Goal: Find specific page/section: Find specific page/section

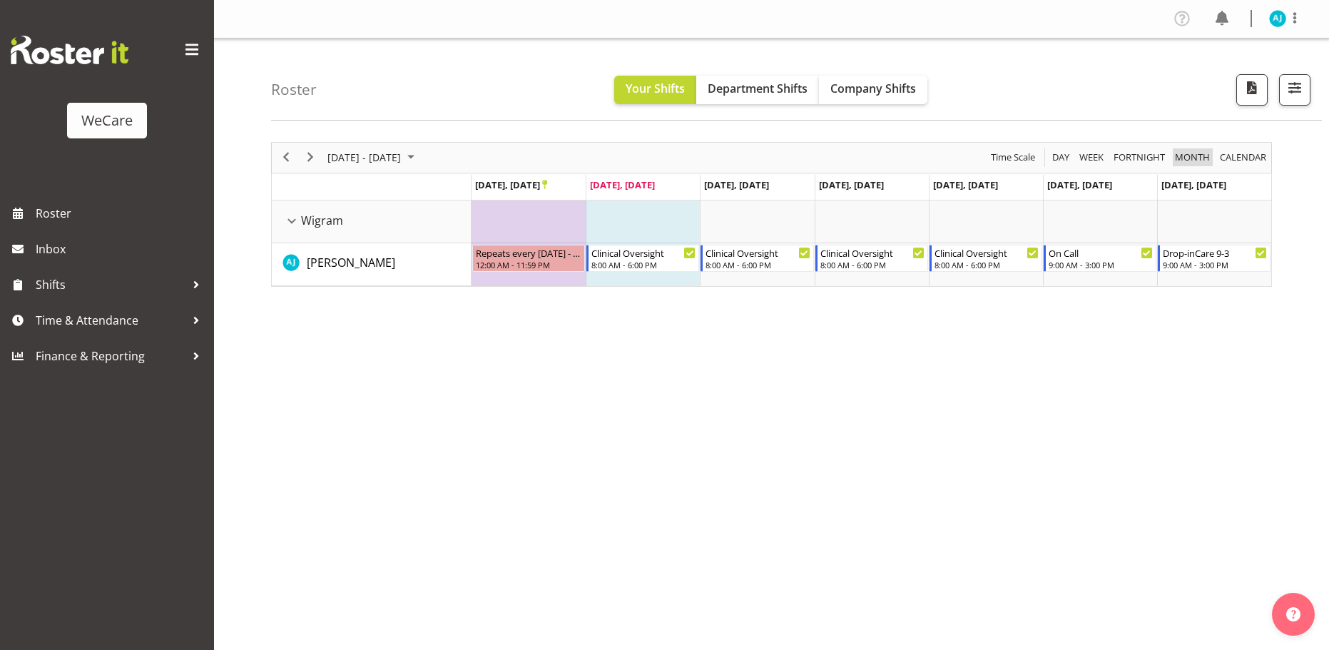
click at [1202, 153] on span "Month" at bounding box center [1193, 157] width 38 height 18
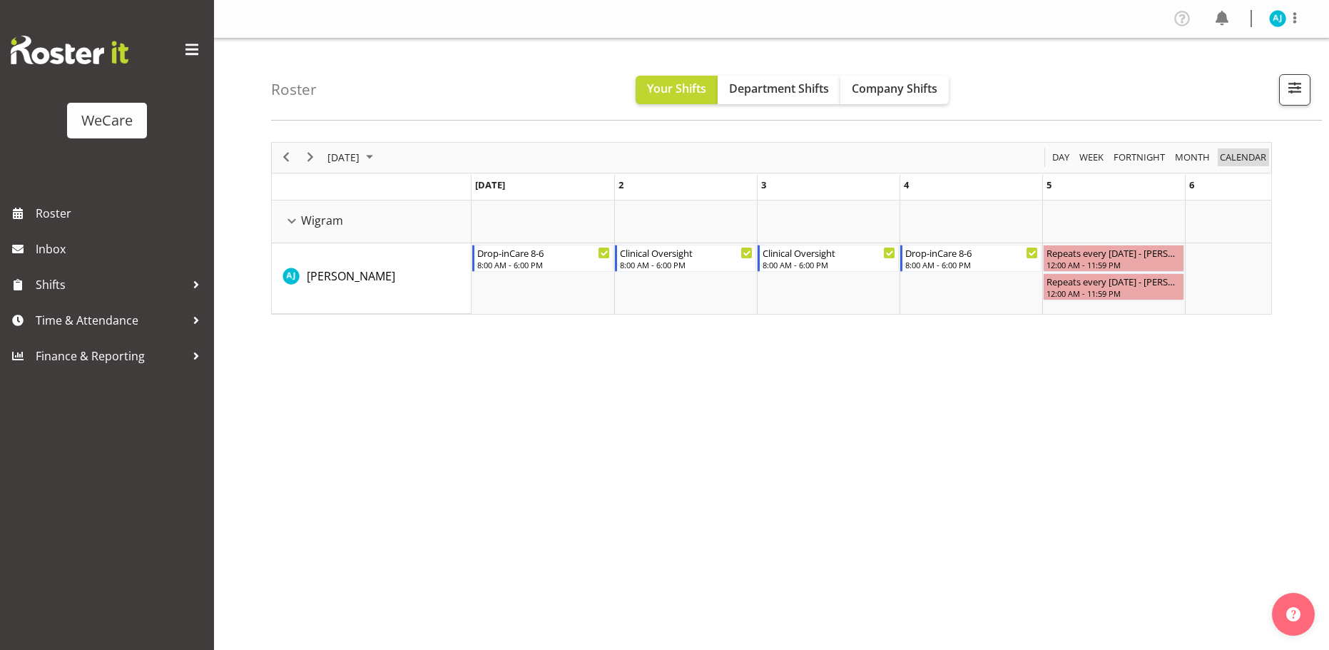
click at [1232, 156] on span "calendar" at bounding box center [1243, 157] width 49 height 18
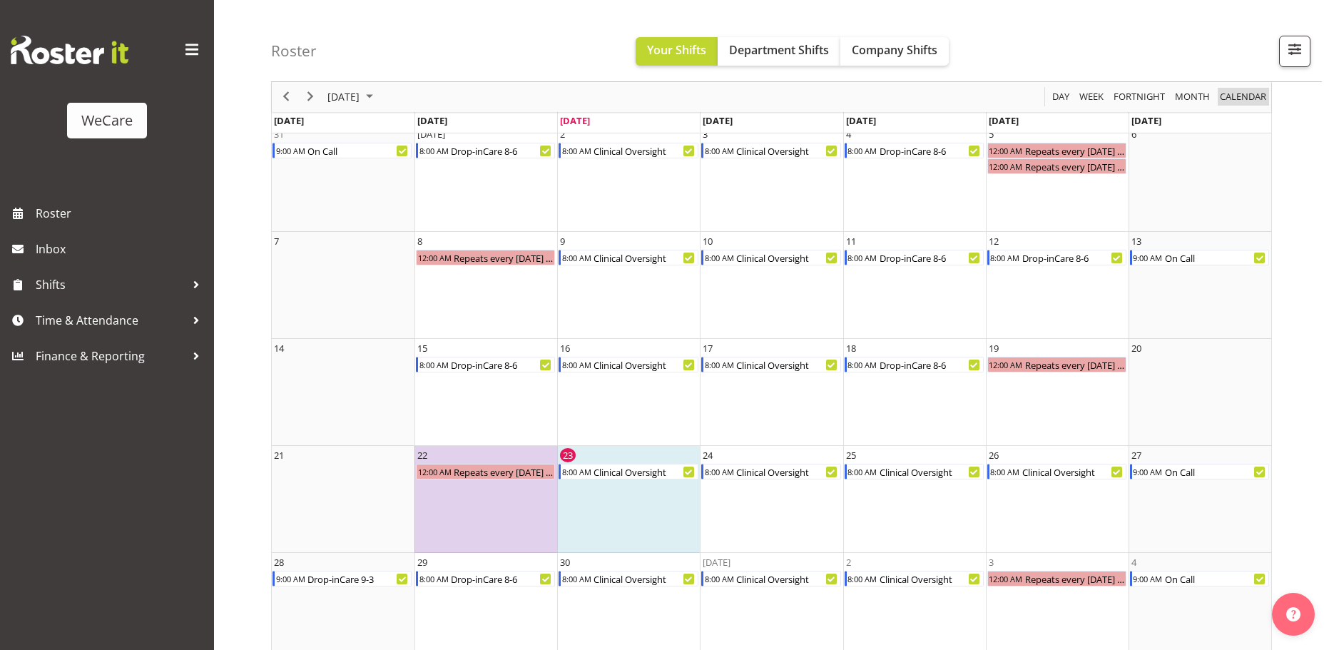
scroll to position [93, 0]
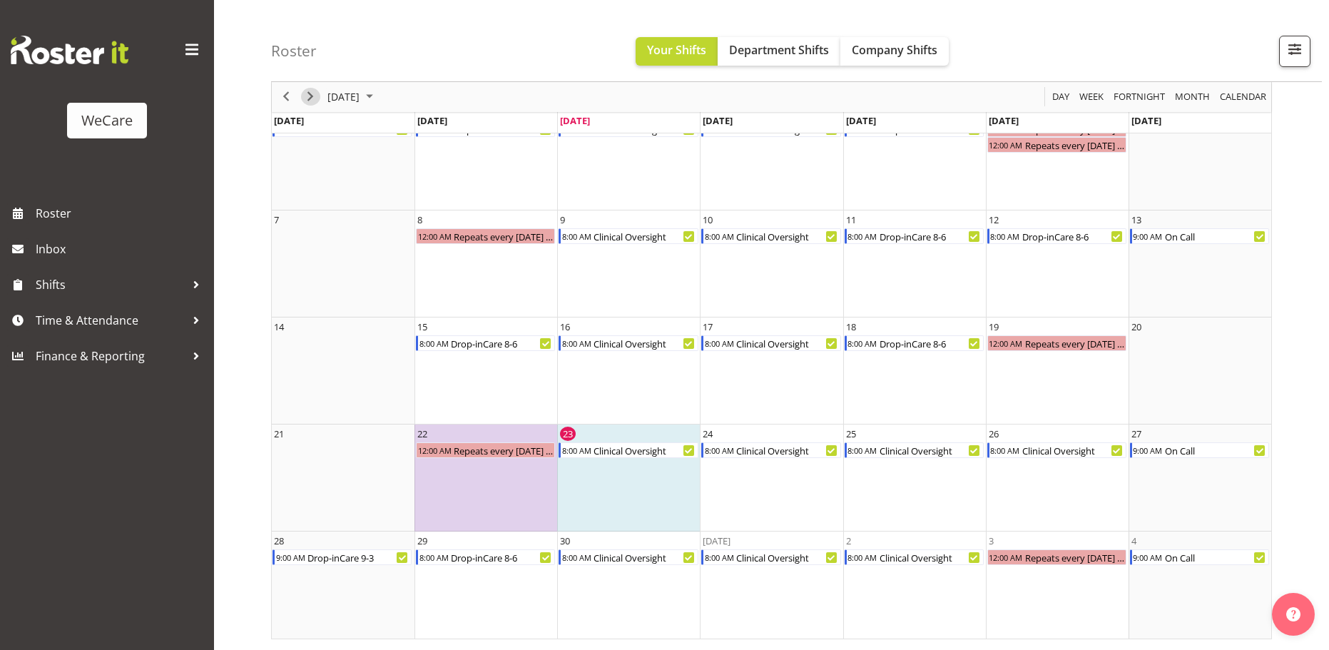
click at [309, 100] on span "Next" at bounding box center [310, 97] width 17 height 18
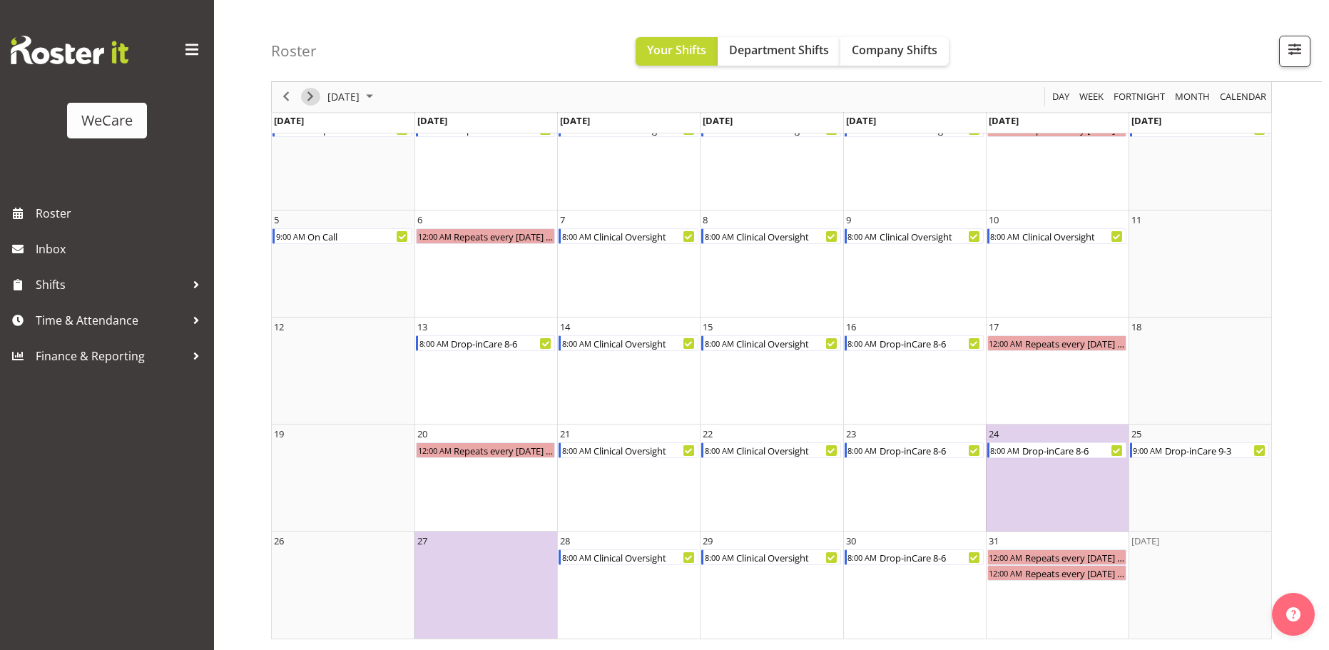
click at [307, 91] on span "Next" at bounding box center [310, 97] width 17 height 18
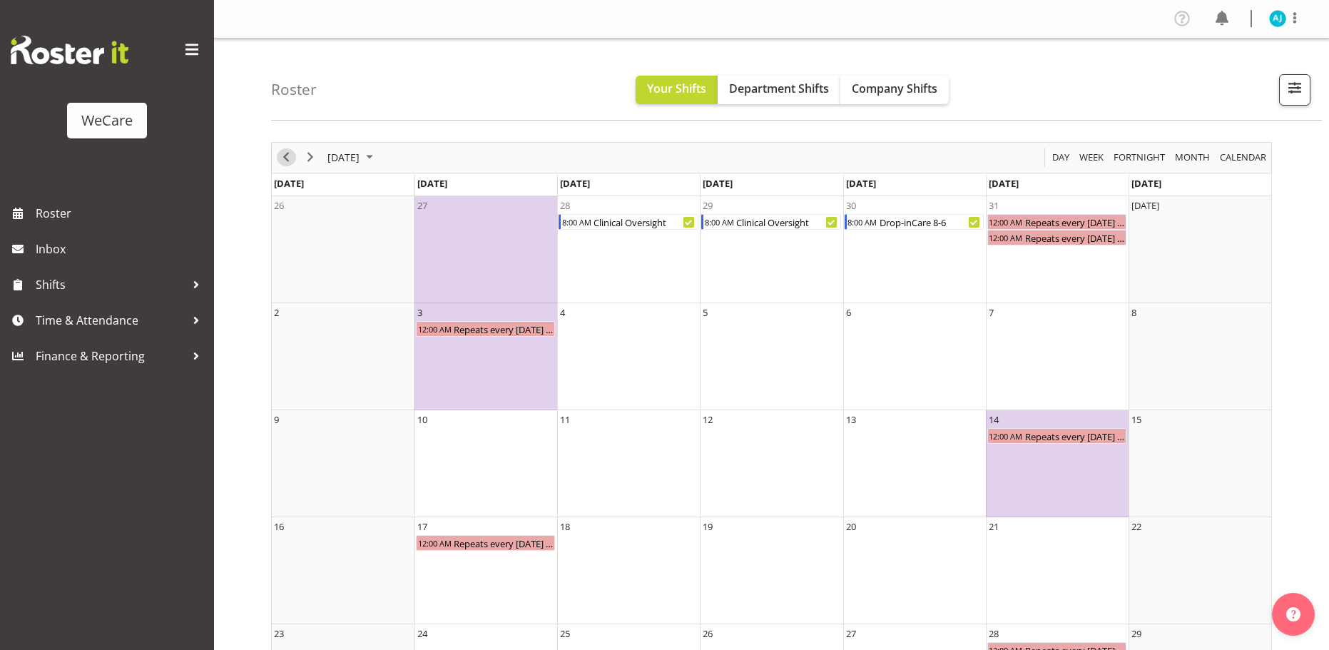
click at [283, 163] on span "Previous" at bounding box center [286, 157] width 17 height 18
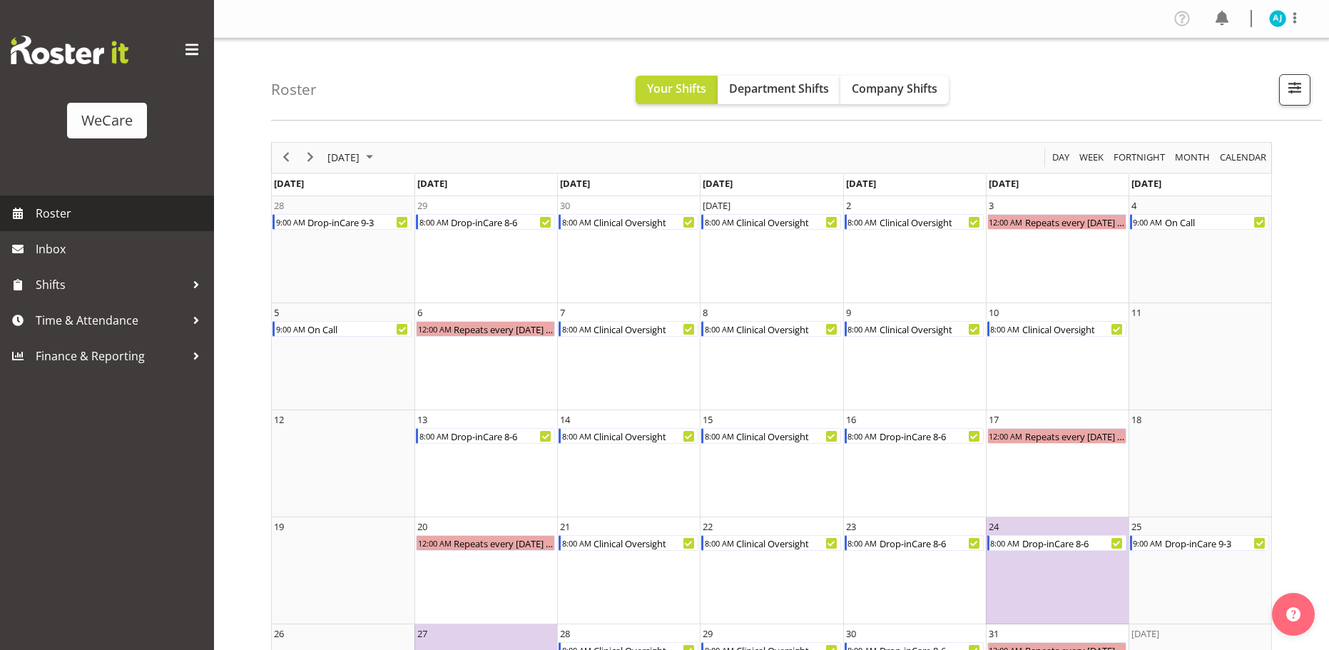
click at [44, 212] on span "Roster" at bounding box center [121, 213] width 171 height 21
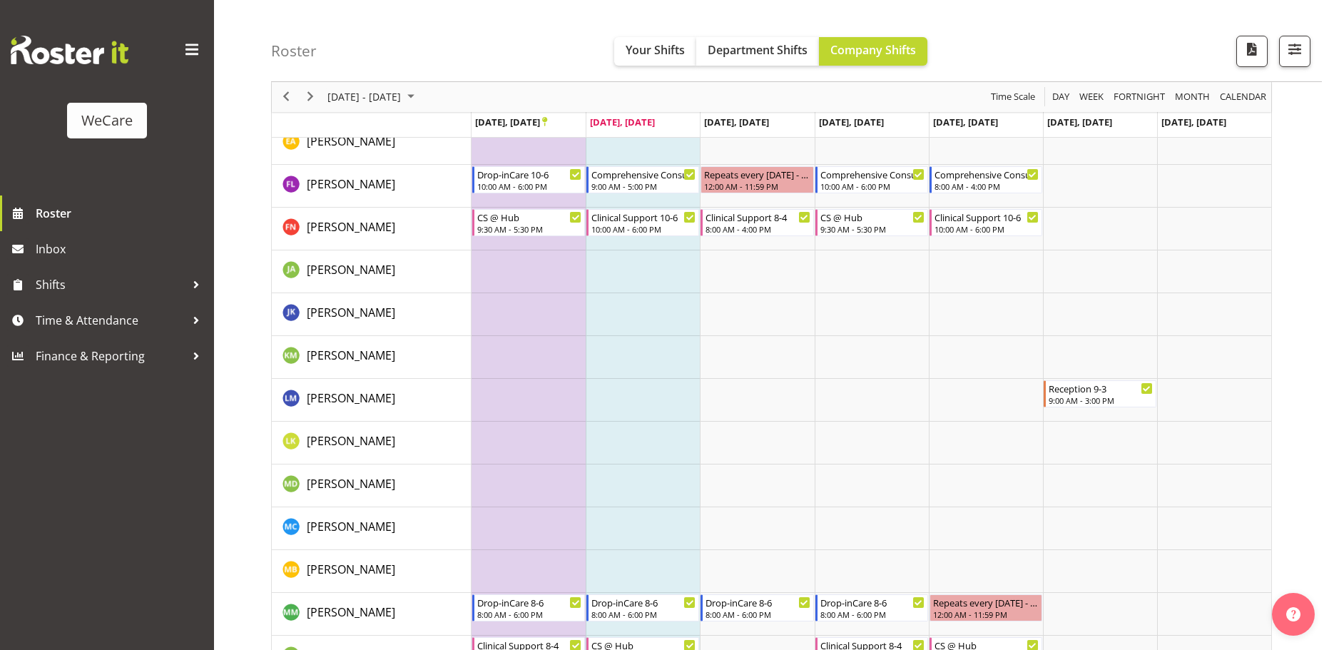
scroll to position [903, 0]
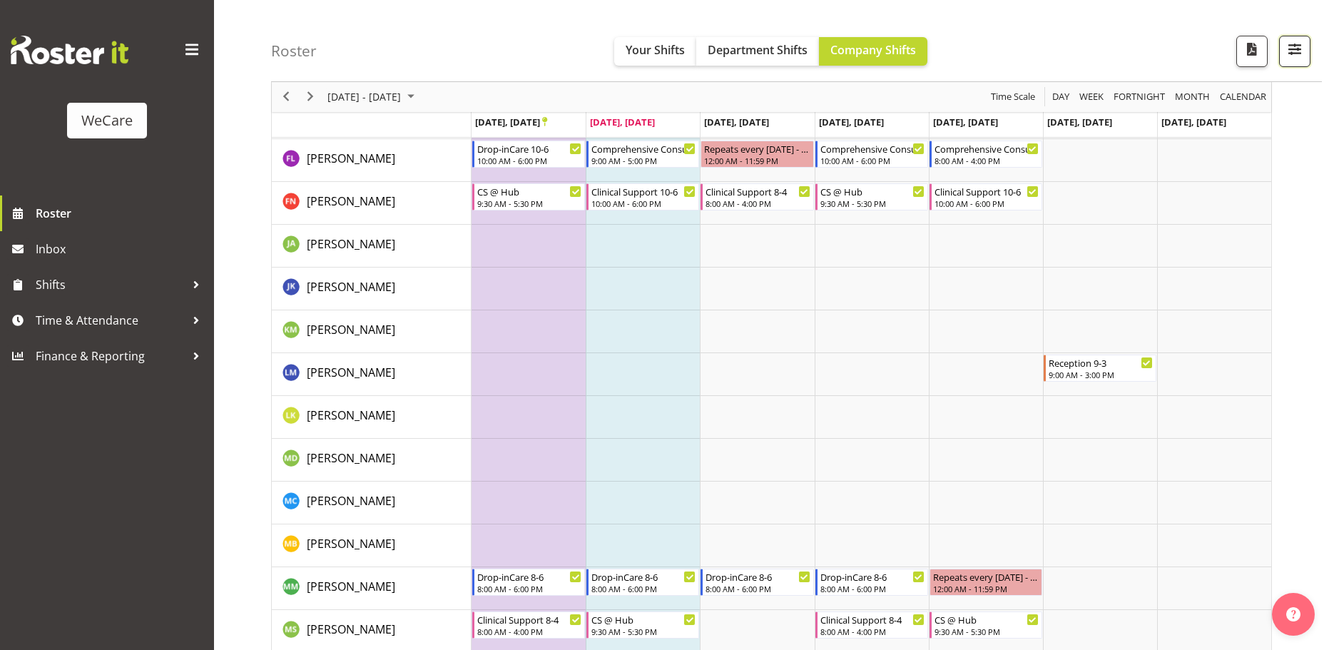
click at [1287, 46] on span "button" at bounding box center [1295, 49] width 19 height 19
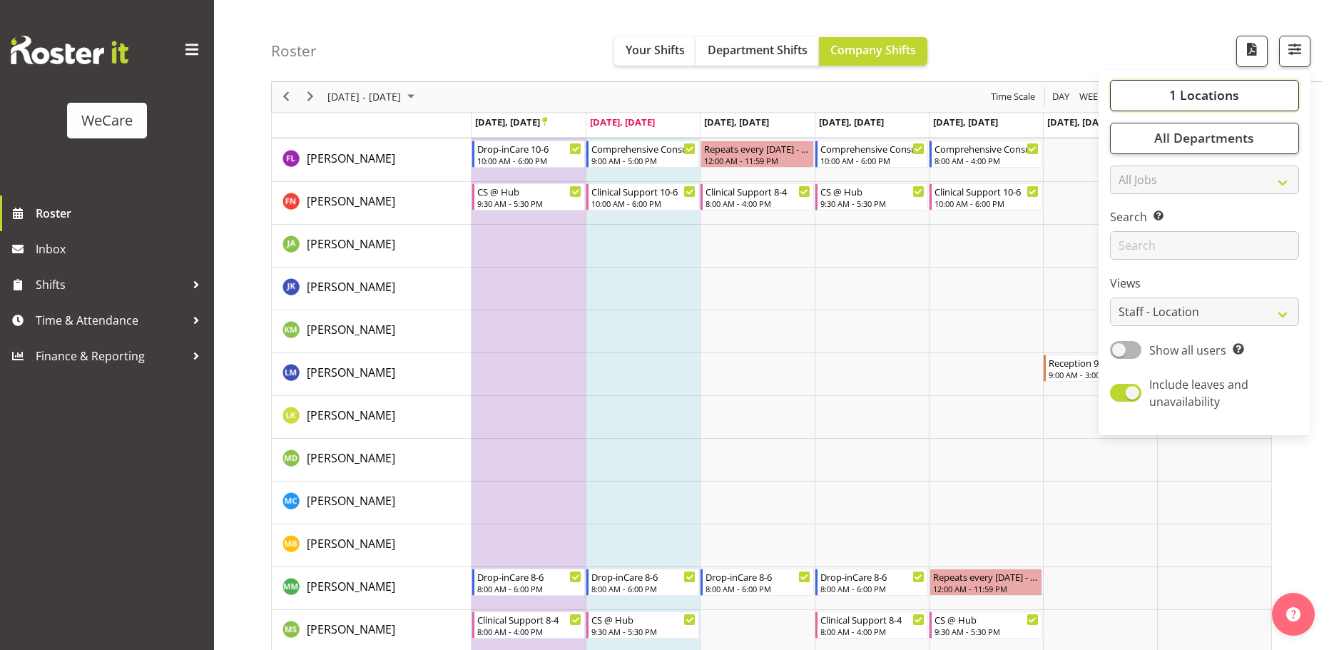
click at [1224, 96] on span "1 Locations" at bounding box center [1205, 95] width 70 height 17
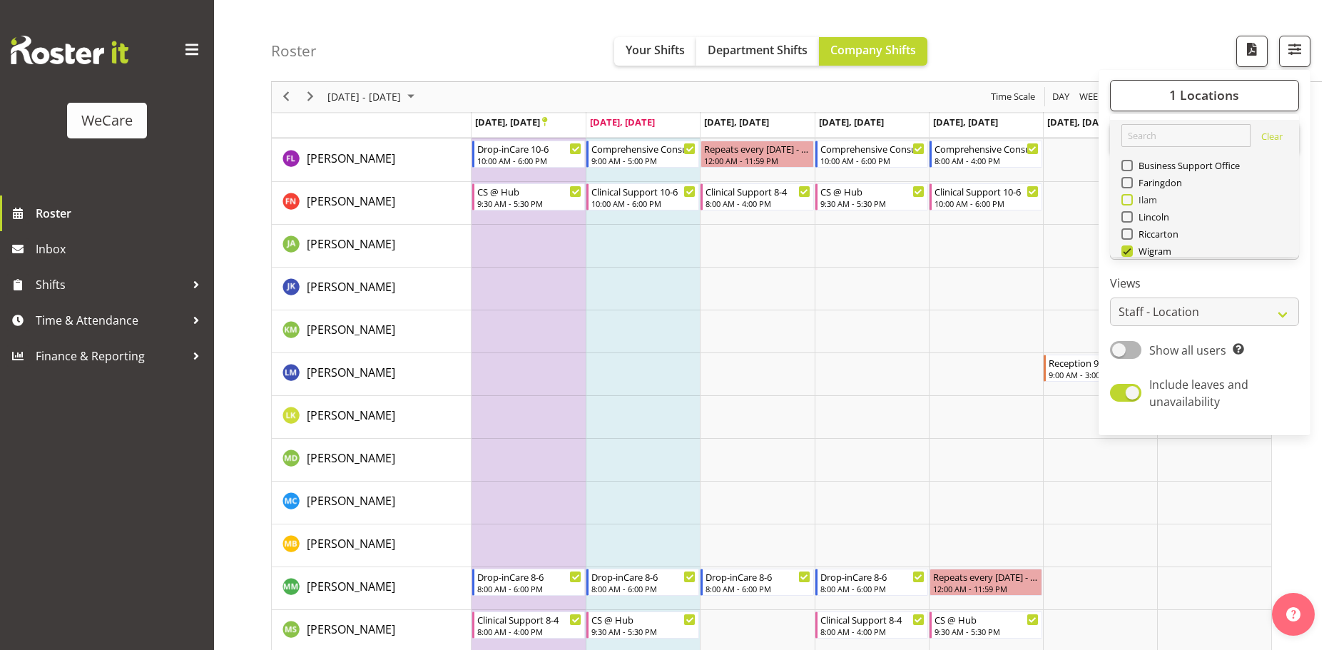
click at [1129, 200] on span at bounding box center [1127, 199] width 11 height 11
click at [1129, 200] on input "Ilam" at bounding box center [1126, 200] width 9 height 9
checkbox input "true"
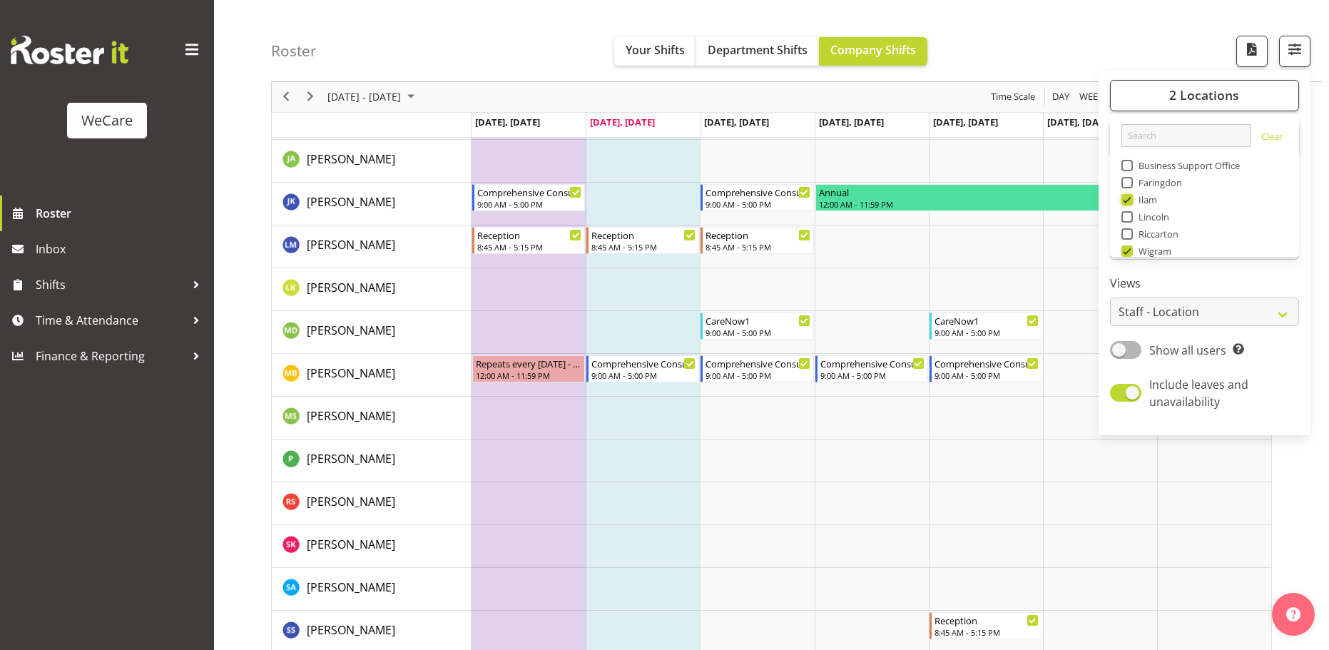
scroll to position [332, 0]
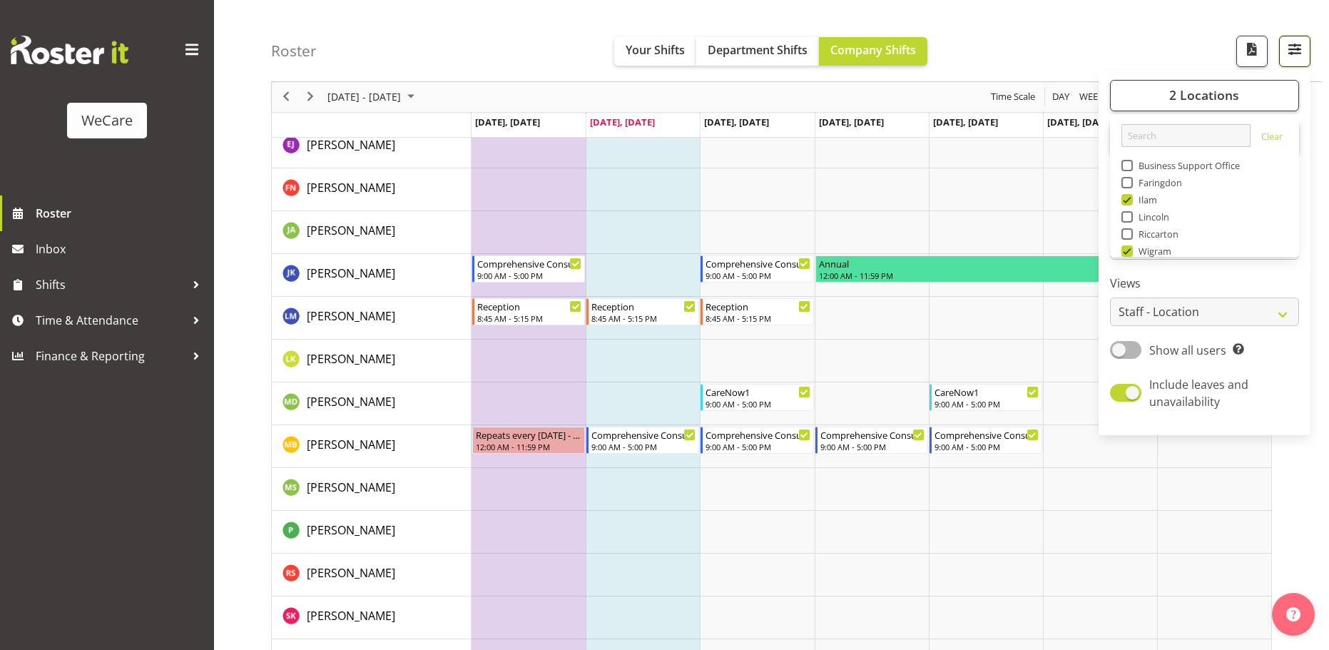
click at [1300, 49] on span "button" at bounding box center [1295, 49] width 19 height 19
